Goal: Task Accomplishment & Management: Manage account settings

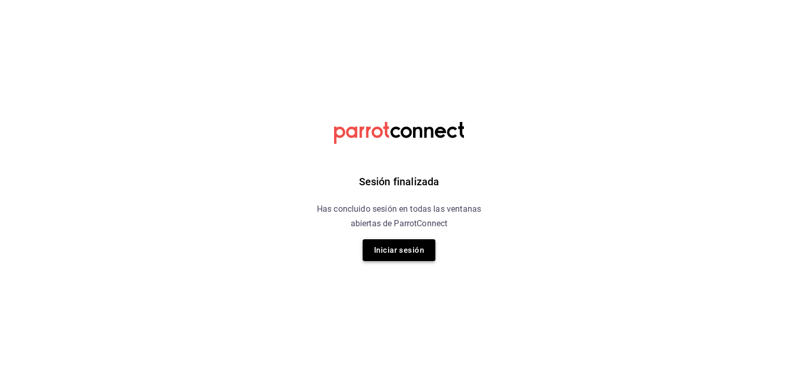
click at [405, 252] on button "Iniciar sesión" at bounding box center [398, 250] width 73 height 22
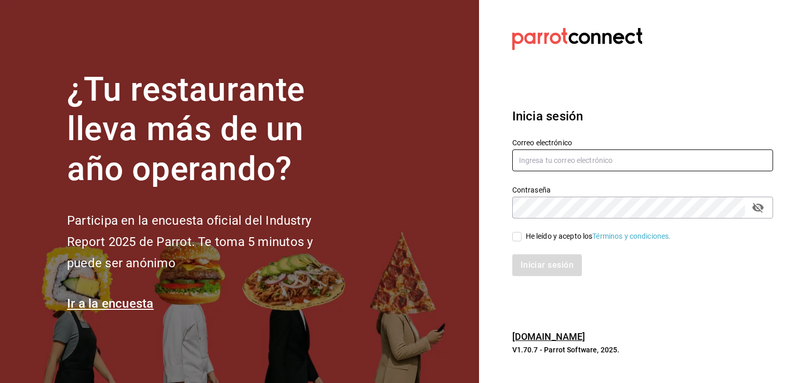
type input "rabernd@hotmail.com"
click at [759, 209] on icon "passwordField" at bounding box center [757, 208] width 11 height 10
click at [515, 235] on input "He leído y acepto los Términos y condiciones." at bounding box center [516, 236] width 9 height 9
checkbox input "true"
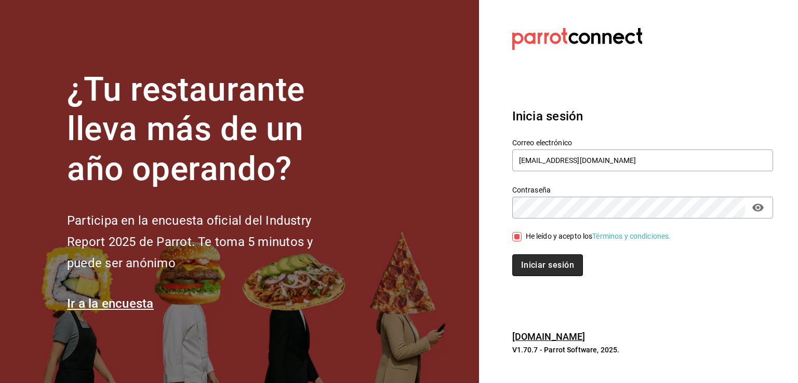
click at [529, 266] on button "Iniciar sesión" at bounding box center [547, 265] width 71 height 22
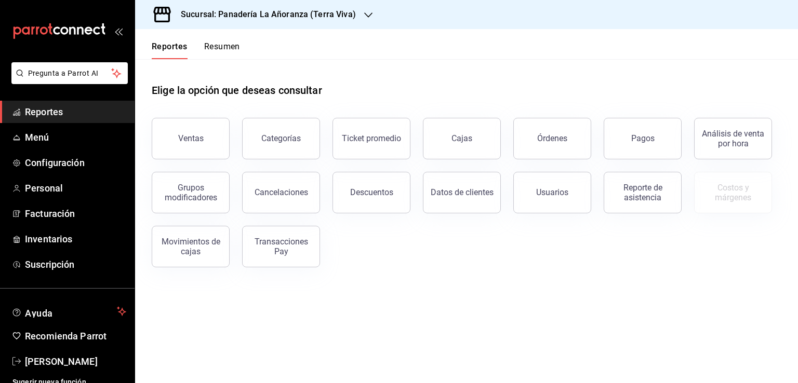
click at [563, 140] on div "Órdenes" at bounding box center [552, 138] width 30 height 10
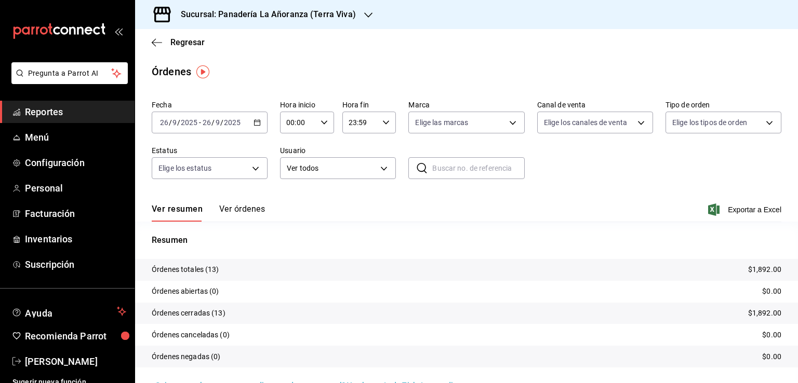
click at [369, 15] on div "Sucursal: Panadería La Añoranza (Terra Viva)" at bounding box center [259, 14] width 233 height 29
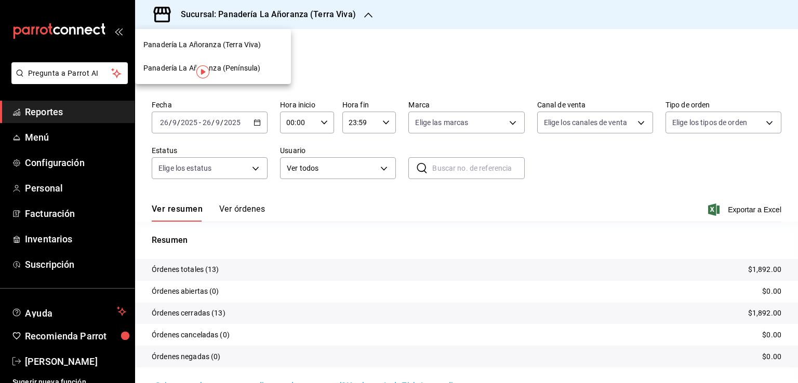
click at [237, 70] on span "Panadería La Añoranza (Península)" at bounding box center [201, 68] width 117 height 11
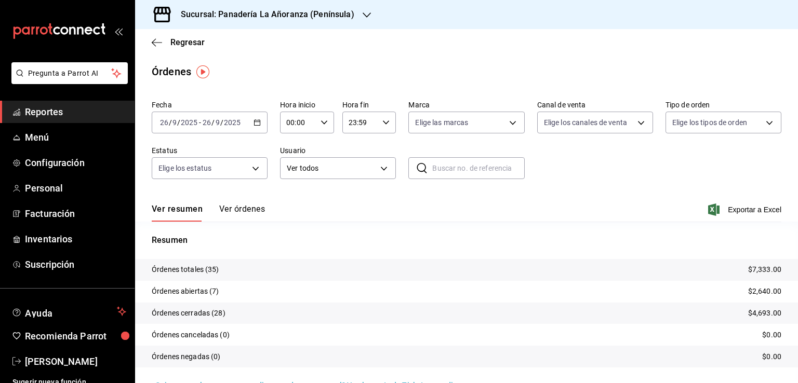
click at [46, 116] on span "Reportes" at bounding box center [75, 112] width 101 height 14
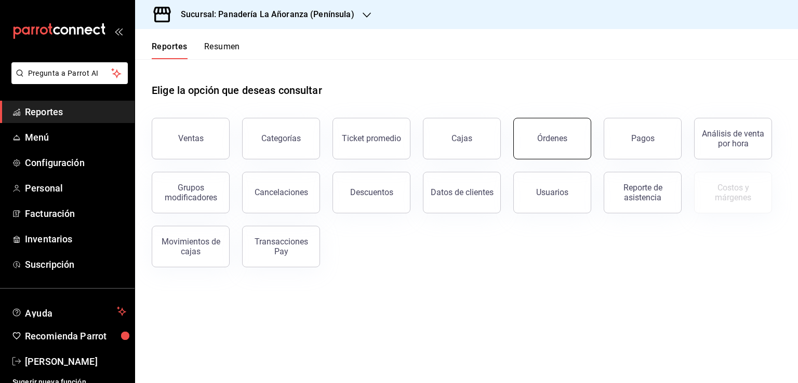
click at [568, 150] on button "Órdenes" at bounding box center [552, 139] width 78 height 42
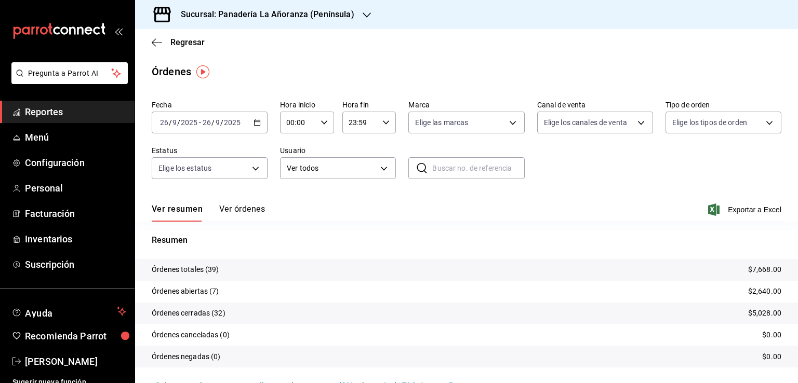
click at [344, 13] on h3 "Sucursal: Panadería La Añoranza (Península)" at bounding box center [263, 14] width 182 height 12
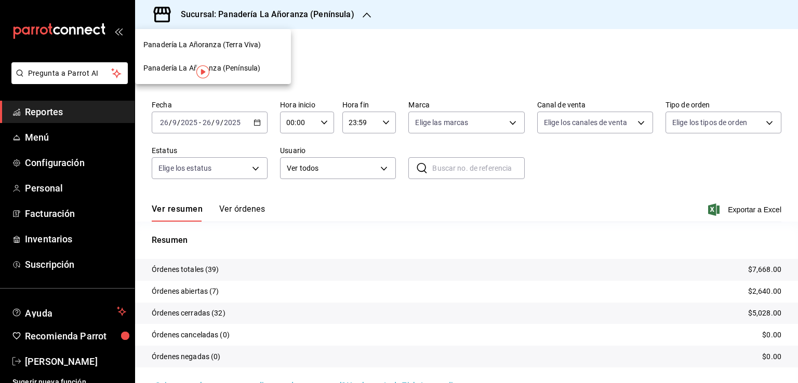
click at [243, 40] on span "Panadería La Añoranza (Terra Viva)" at bounding box center [201, 44] width 117 height 11
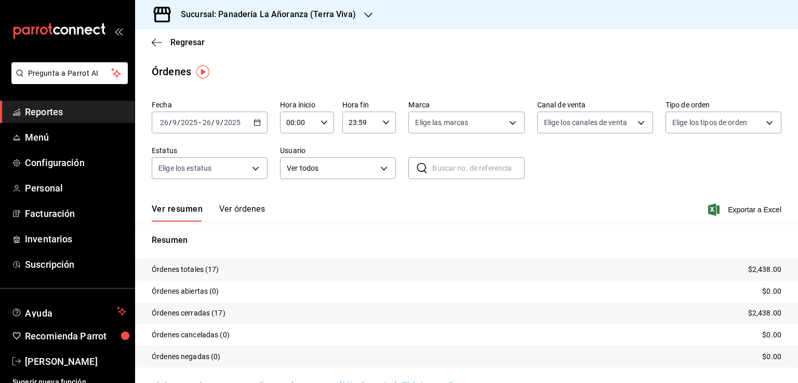
click at [330, 15] on h3 "Sucursal: Panadería La Añoranza (Terra Viva)" at bounding box center [263, 14] width 183 height 12
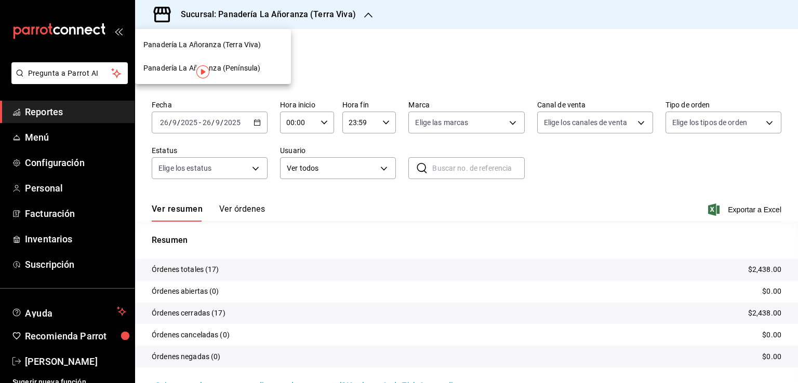
click at [229, 67] on span "Panadería La Añoranza (Península)" at bounding box center [201, 68] width 117 height 11
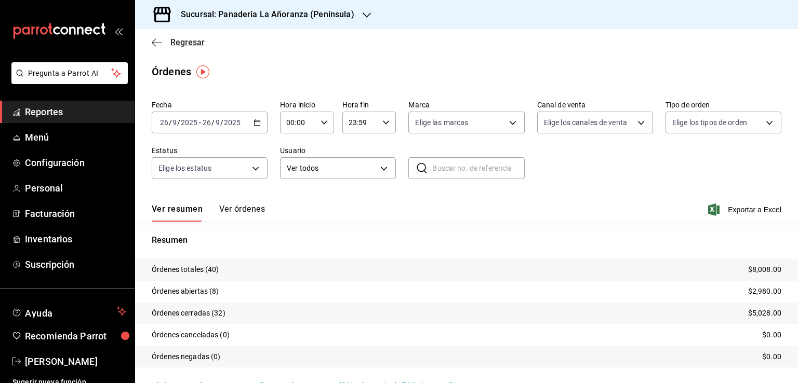
click at [154, 41] on icon "button" at bounding box center [157, 42] width 10 height 9
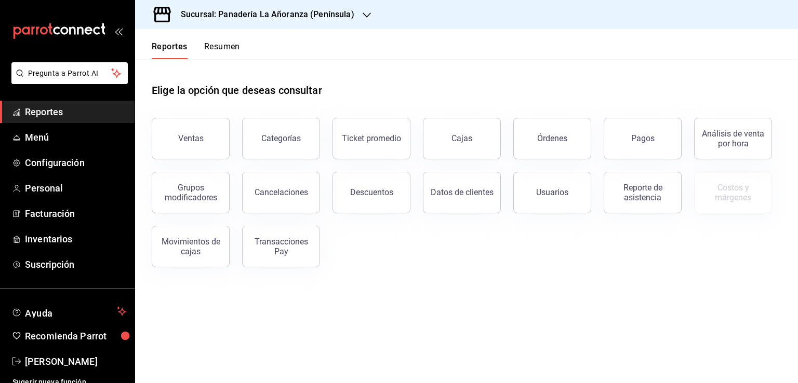
click at [44, 115] on span "Reportes" at bounding box center [75, 112] width 101 height 14
click at [47, 140] on span "Menú" at bounding box center [75, 137] width 101 height 14
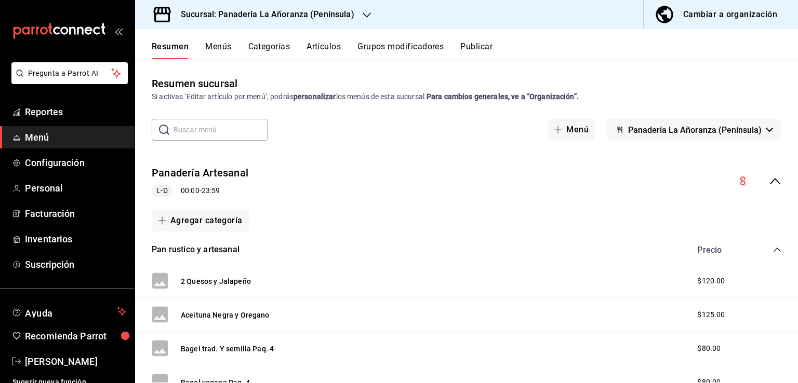
click at [262, 51] on button "Categorías" at bounding box center [269, 51] width 42 height 18
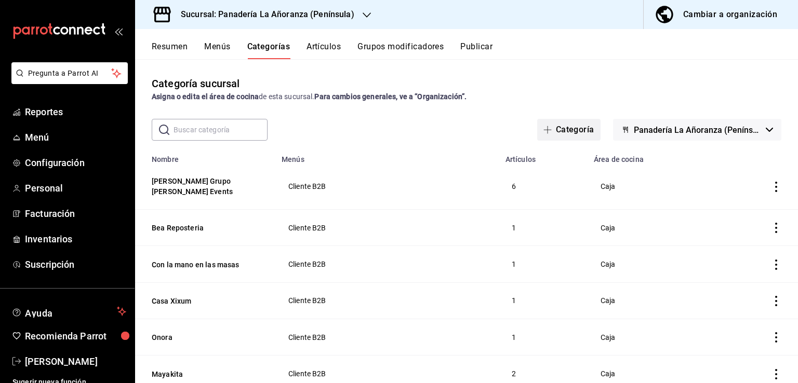
click at [559, 131] on button "Categoría" at bounding box center [568, 130] width 63 height 22
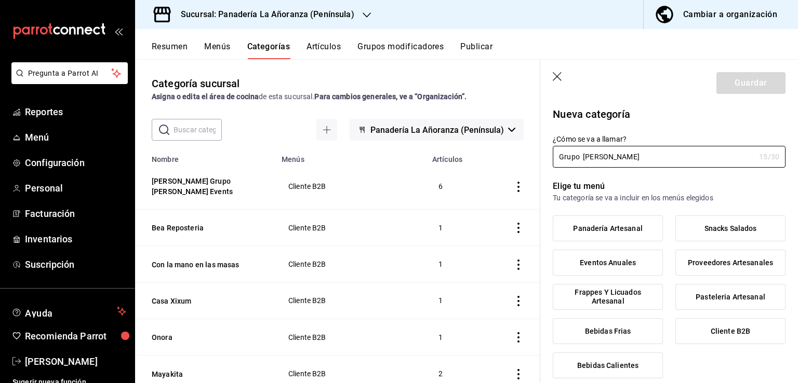
type input "Grupo [PERSON_NAME]"
click at [748, 340] on label "Cliente B2B" at bounding box center [730, 331] width 109 height 25
click at [0, 0] on input "Cliente B2B" at bounding box center [0, 0] width 0 height 0
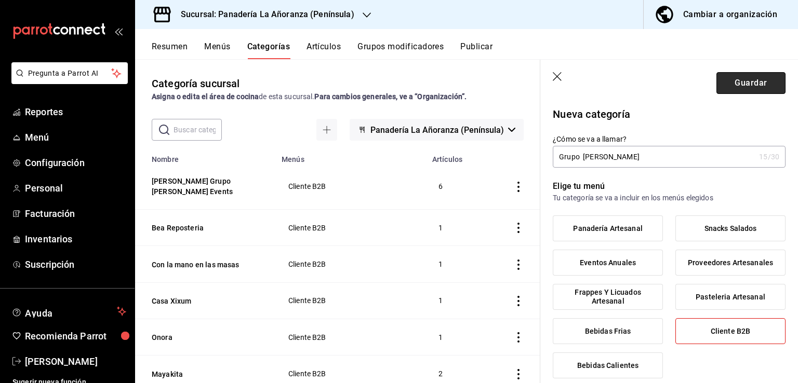
click at [735, 82] on button "Guardar" at bounding box center [750, 83] width 69 height 22
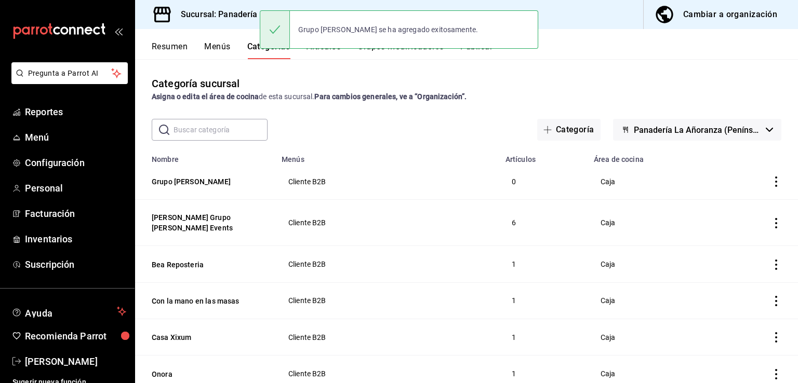
click at [593, 52] on div "Resumen Menús Categorías Artículos Grupos modificadores Publicar" at bounding box center [475, 51] width 646 height 18
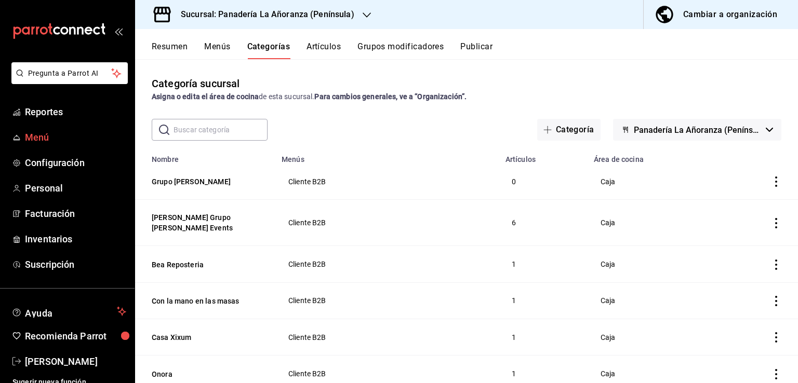
click at [29, 136] on span "Menú" at bounding box center [75, 137] width 101 height 14
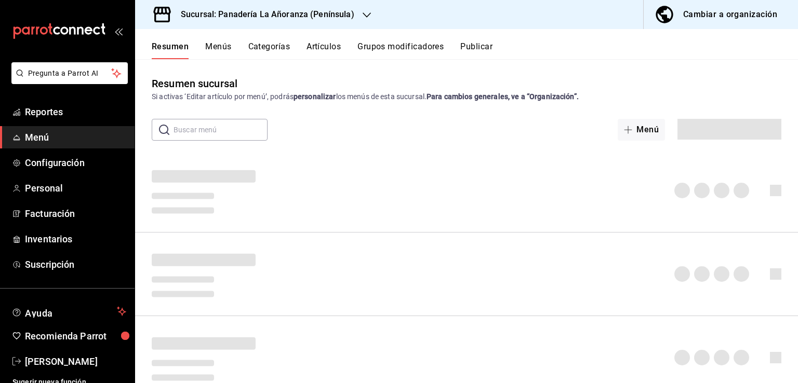
click at [313, 49] on button "Artículos" at bounding box center [323, 51] width 34 height 18
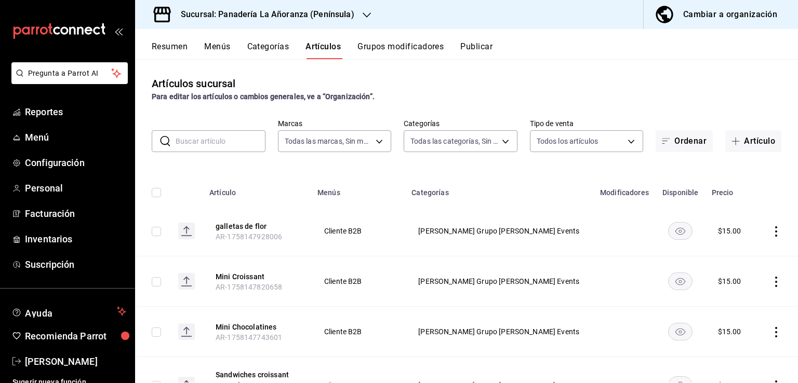
type input "bc32fe9c-f79f-43ec-842d-b84b6b67f407"
type input "9e1805bc-b2f6-4e72-b78c-2db4ed4bf698,6bc5a864-e374-4d47-89f3-2b3846b9701f,29e11…"
click at [208, 140] on input "text" at bounding box center [221, 141] width 90 height 21
click at [731, 143] on icon "button" at bounding box center [735, 141] width 8 height 8
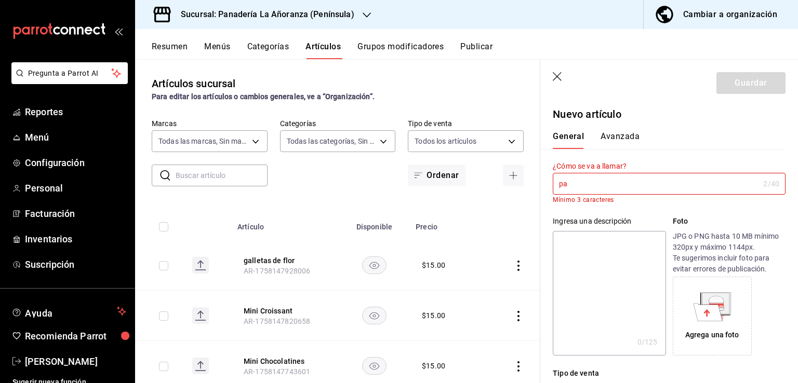
type input "p"
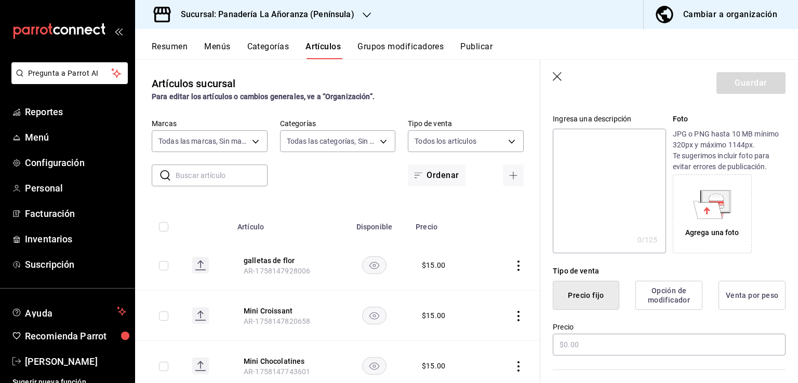
scroll to position [156, 0]
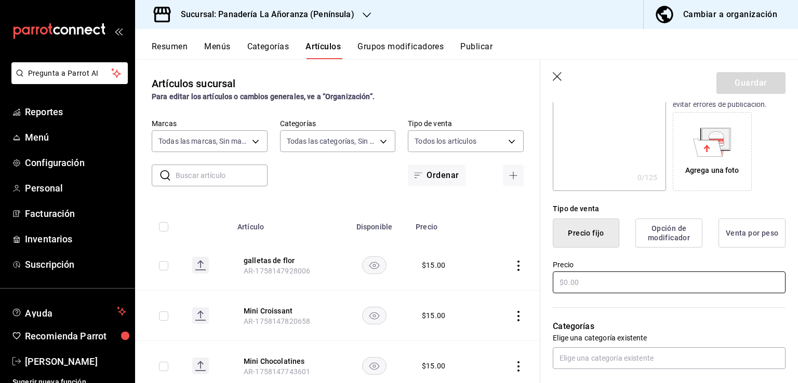
type input "Pan de Muerto especial GP"
click at [580, 284] on input "text" at bounding box center [669, 283] width 233 height 22
type input "$85.00"
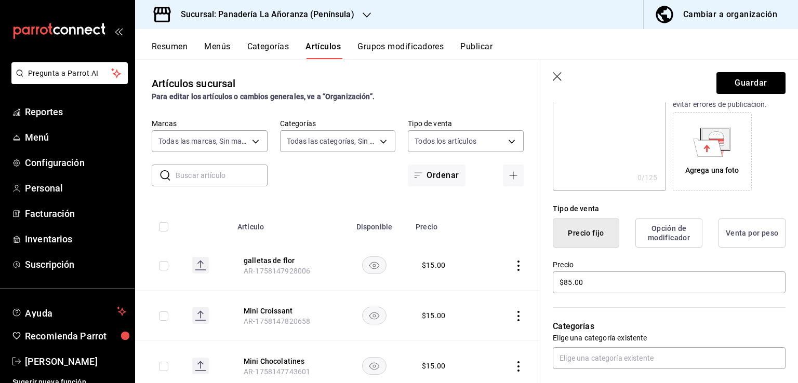
click at [659, 294] on div "Precio $85.00" at bounding box center [669, 277] width 233 height 35
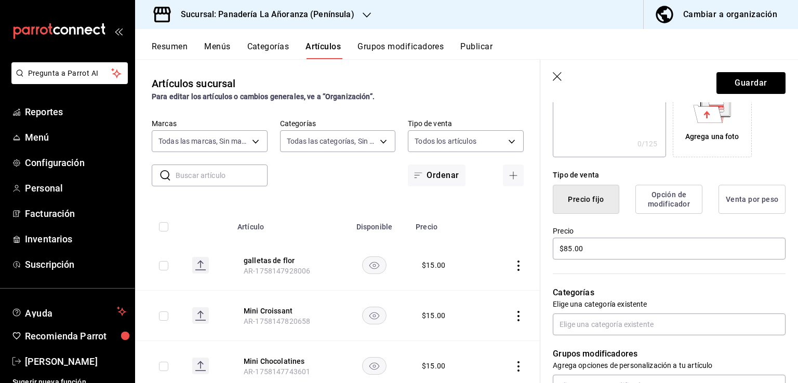
scroll to position [208, 0]
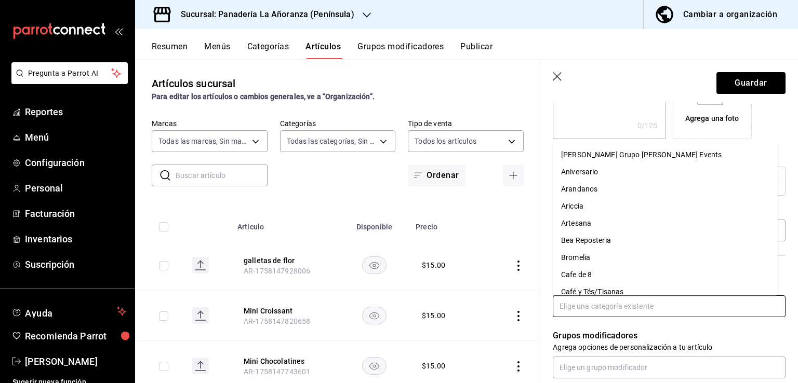
click at [644, 315] on input "text" at bounding box center [669, 306] width 233 height 22
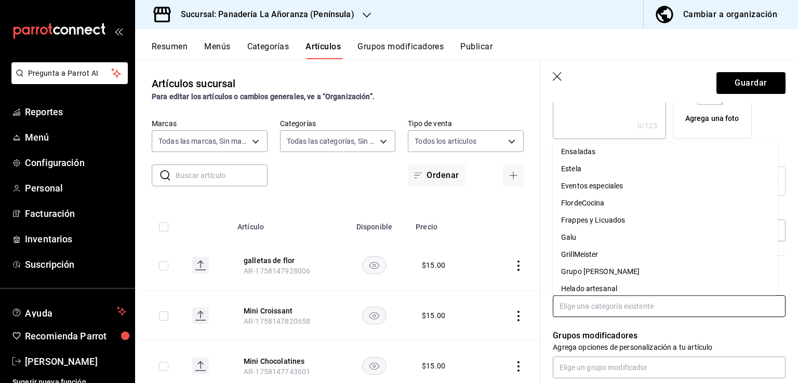
scroll to position [364, 0]
click at [610, 251] on li "Grupo [PERSON_NAME]" at bounding box center [665, 254] width 225 height 17
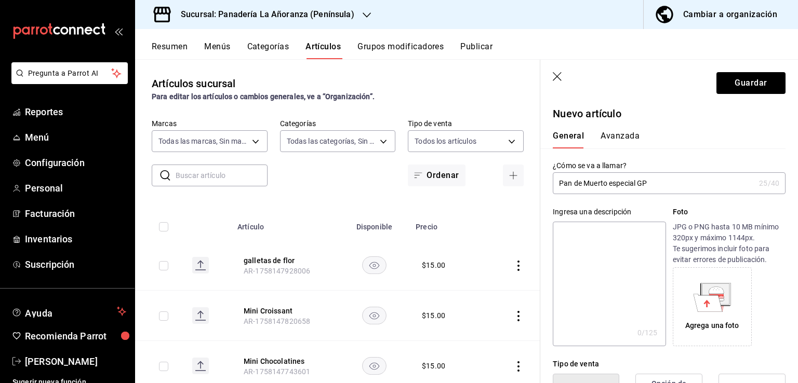
scroll to position [0, 0]
click at [622, 139] on button "Avanzada" at bounding box center [619, 140] width 39 height 18
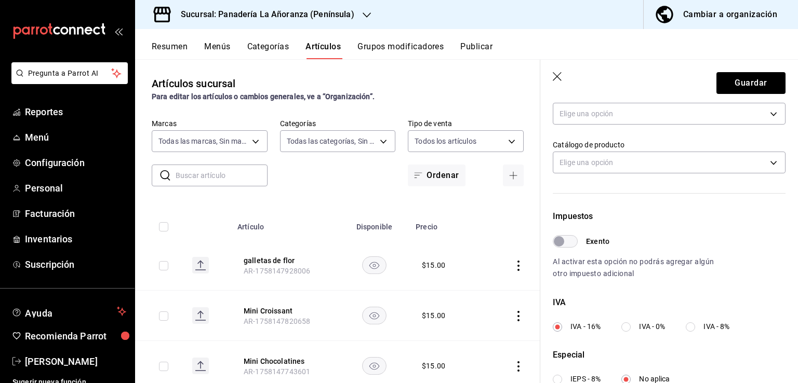
scroll to position [260, 0]
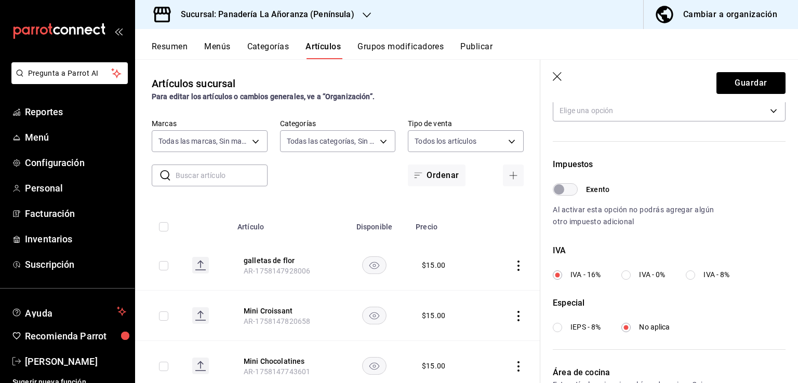
click at [557, 329] on input "IEPS - 8%" at bounding box center [557, 327] width 9 height 9
radio input "true"
radio input "false"
radio input "true"
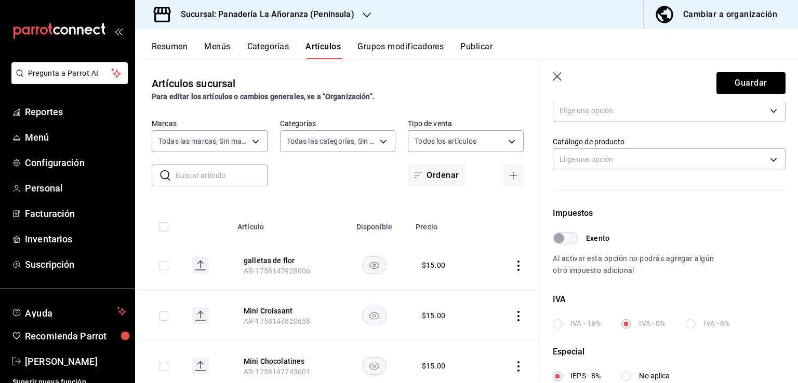
scroll to position [156, 0]
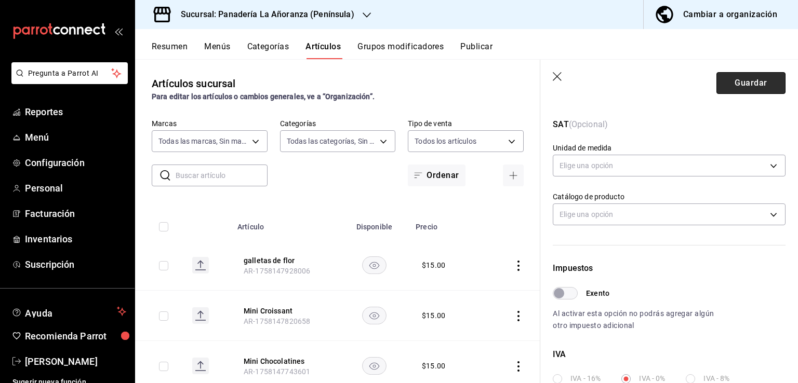
click at [742, 84] on button "Guardar" at bounding box center [750, 83] width 69 height 22
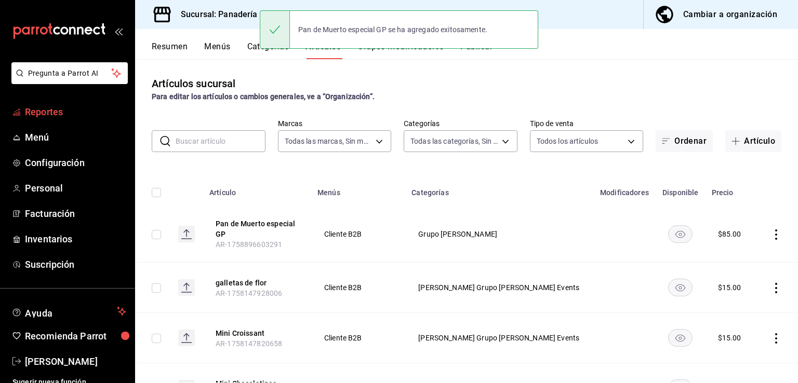
click at [33, 114] on span "Reportes" at bounding box center [75, 112] width 101 height 14
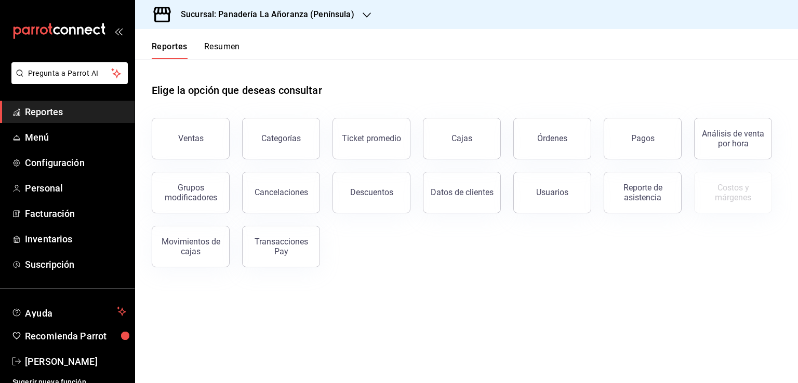
click at [46, 112] on span "Reportes" at bounding box center [75, 112] width 101 height 14
click at [554, 151] on button "Órdenes" at bounding box center [552, 139] width 78 height 42
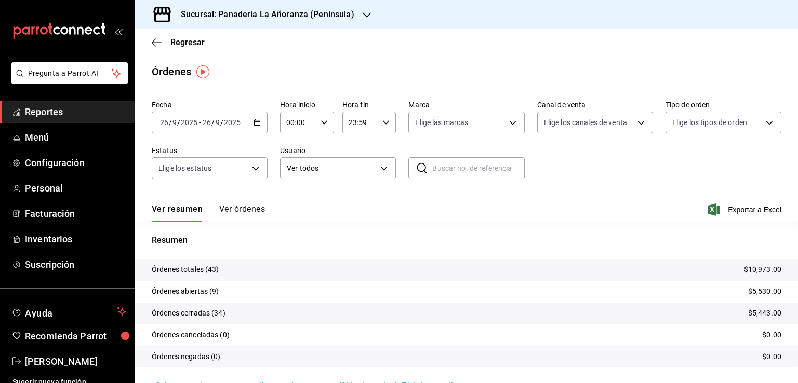
click at [55, 116] on span "Reportes" at bounding box center [75, 112] width 101 height 14
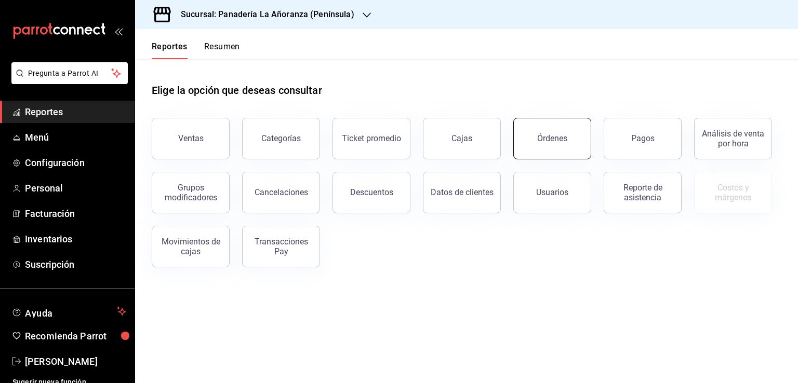
click at [528, 139] on button "Órdenes" at bounding box center [552, 139] width 78 height 42
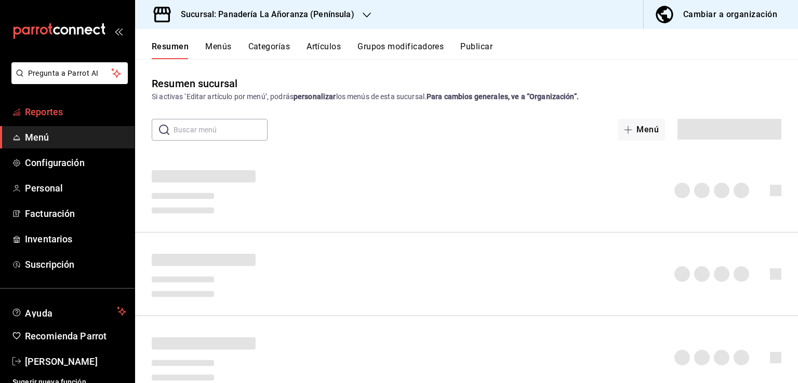
click at [50, 117] on span "Reportes" at bounding box center [75, 112] width 101 height 14
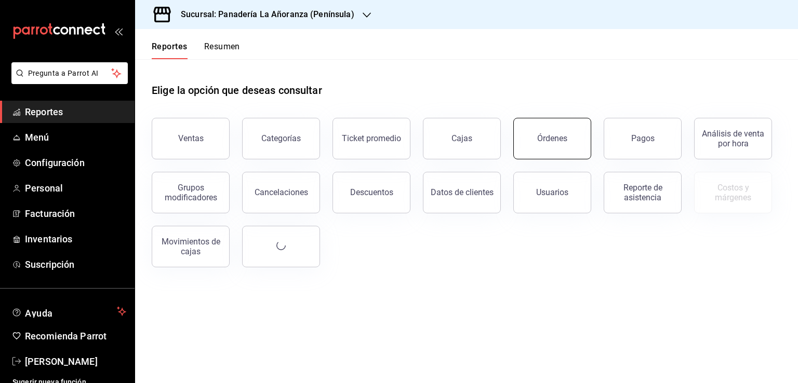
click at [530, 134] on button "Órdenes" at bounding box center [552, 139] width 78 height 42
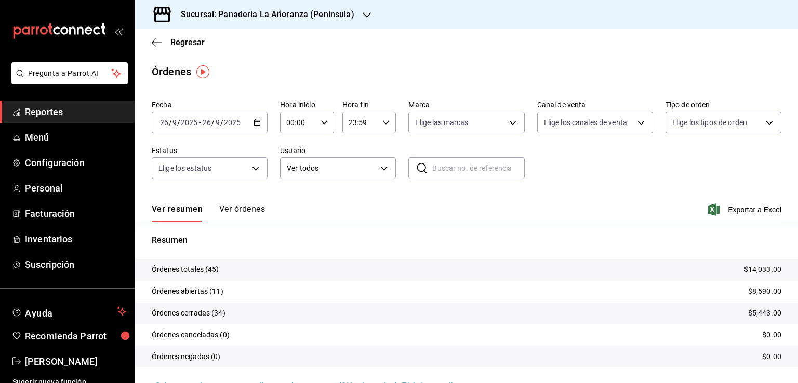
click at [338, 15] on h3 "Sucursal: Panadería La Añoranza (Península)" at bounding box center [263, 14] width 182 height 12
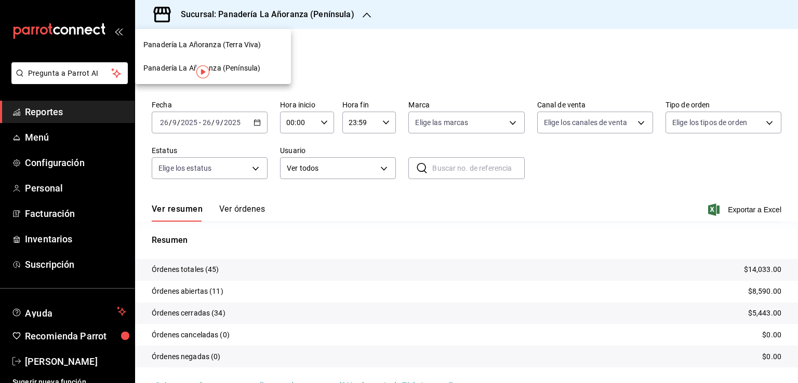
click at [236, 48] on span "Panadería La Añoranza (Terra Viva)" at bounding box center [201, 44] width 117 height 11
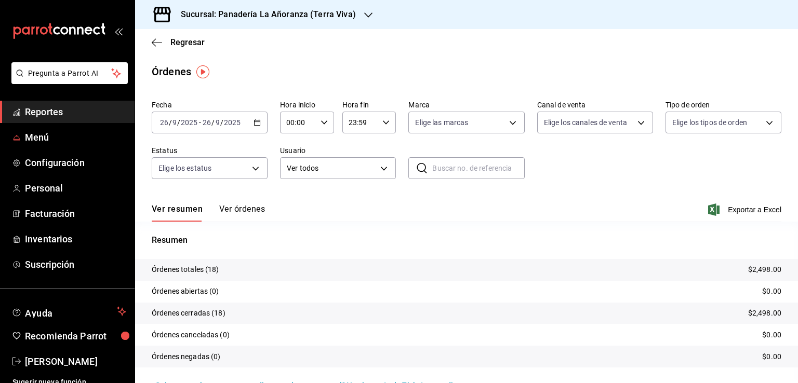
drag, startPoint x: 58, startPoint y: 112, endPoint x: 62, endPoint y: 89, distance: 22.8
click at [58, 112] on span "Reportes" at bounding box center [75, 112] width 101 height 14
